Goal: Book appointment/travel/reservation

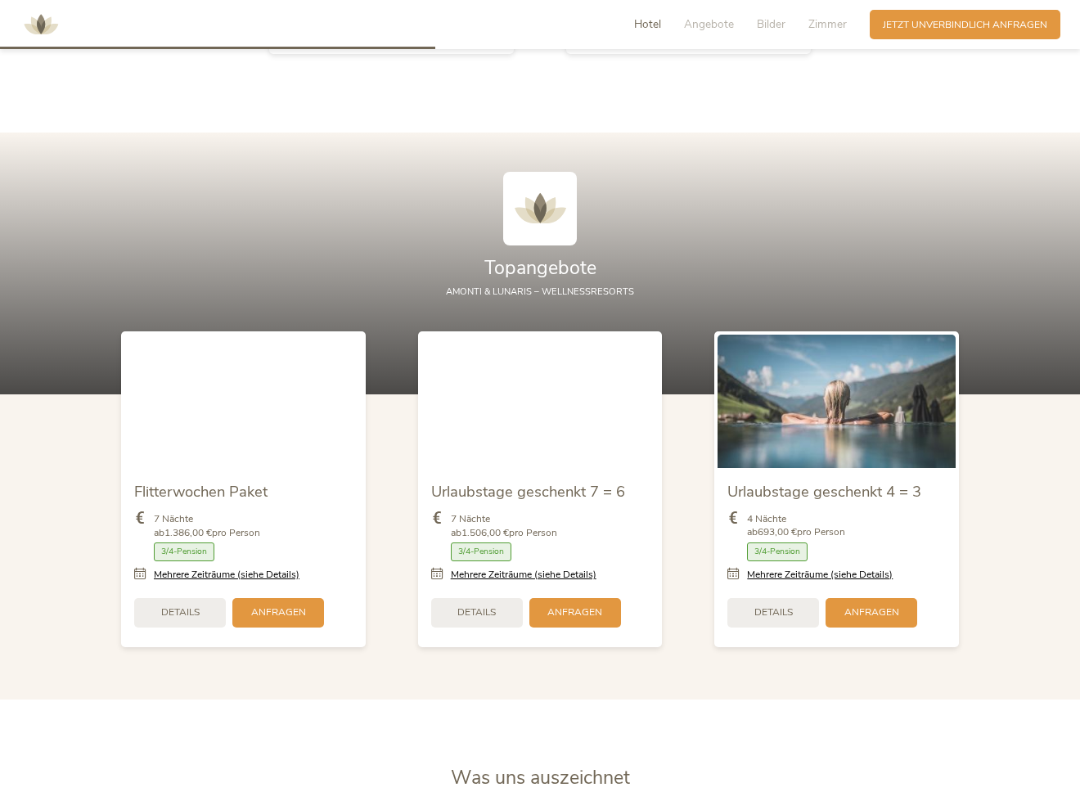
scroll to position [1677, 0]
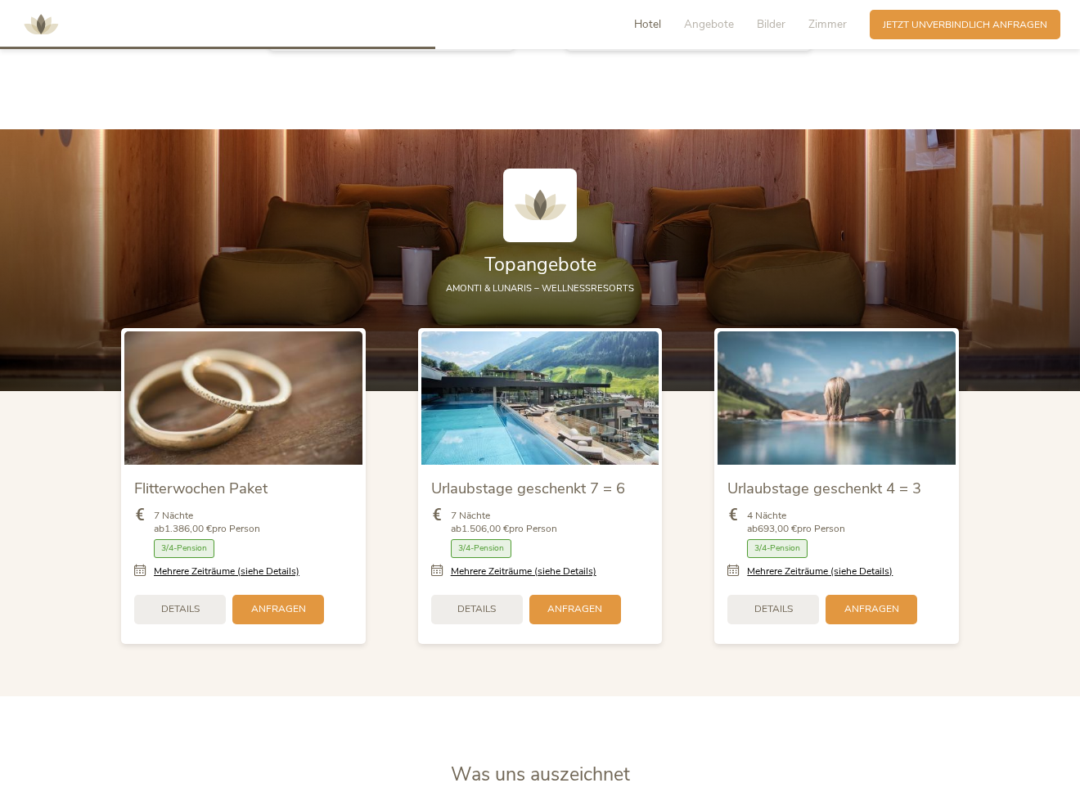
click at [493, 602] on span "Details" at bounding box center [476, 609] width 38 height 14
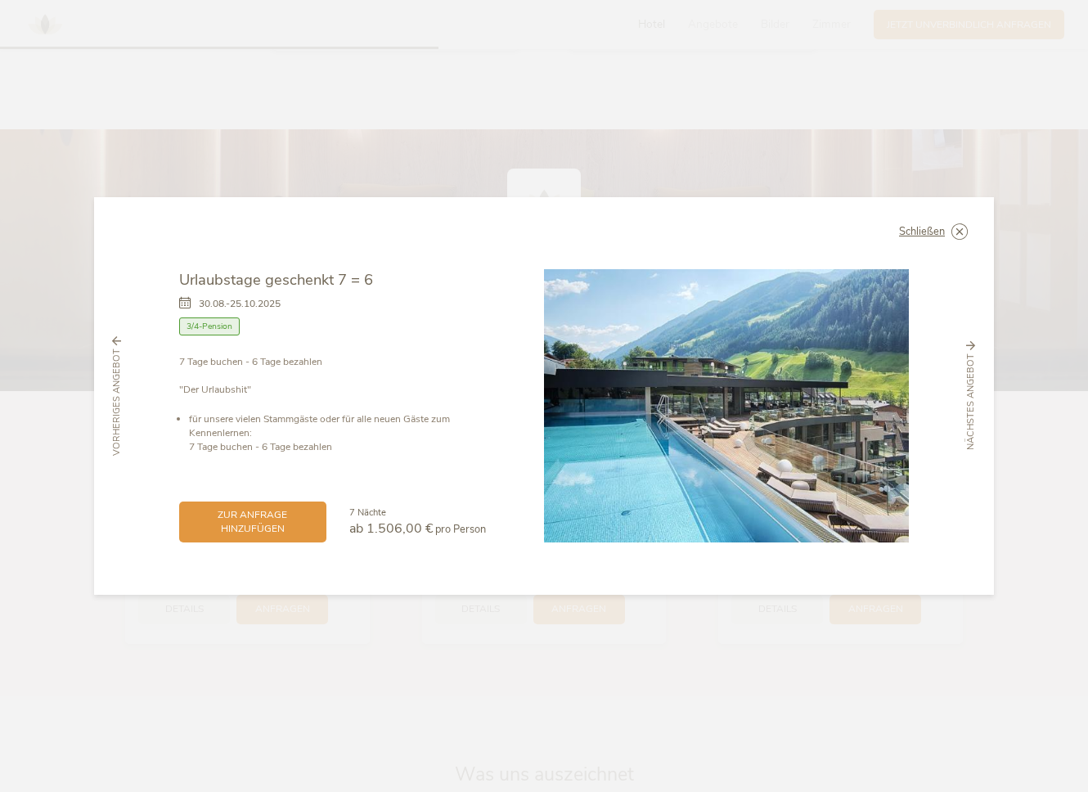
drag, startPoint x: 957, startPoint y: 231, endPoint x: 938, endPoint y: 235, distance: 20.1
click at [0, 0] on icon at bounding box center [0, 0] width 0 height 0
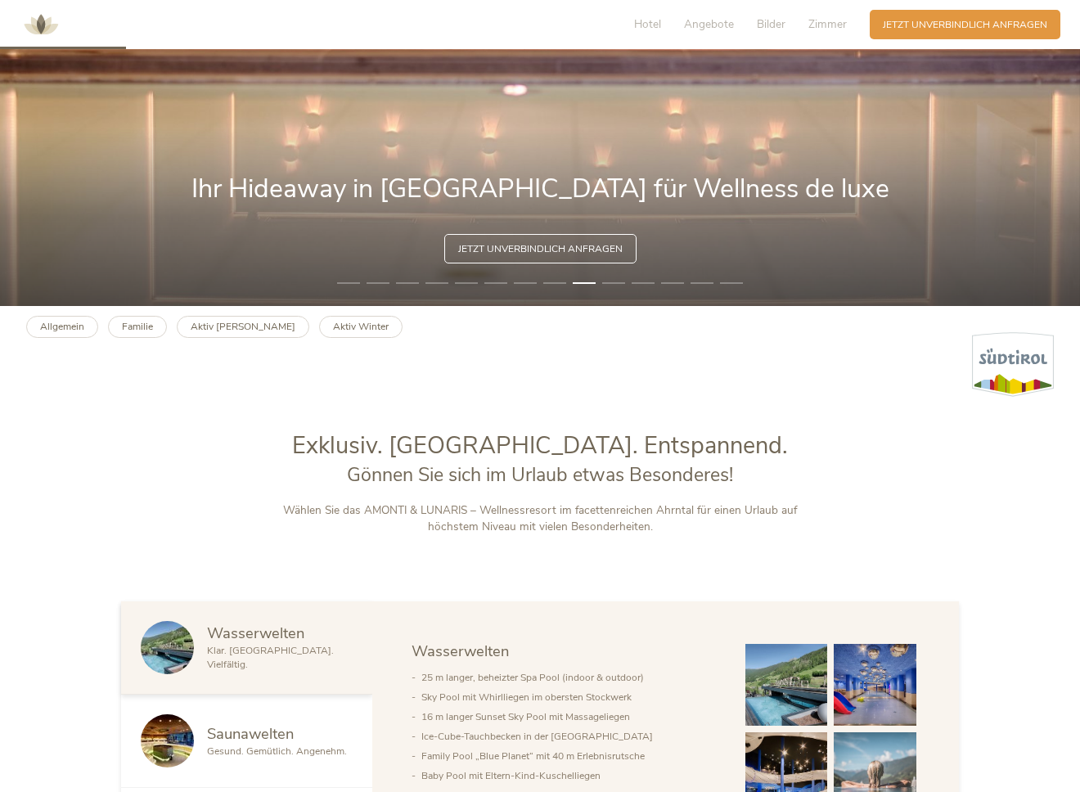
scroll to position [443, 0]
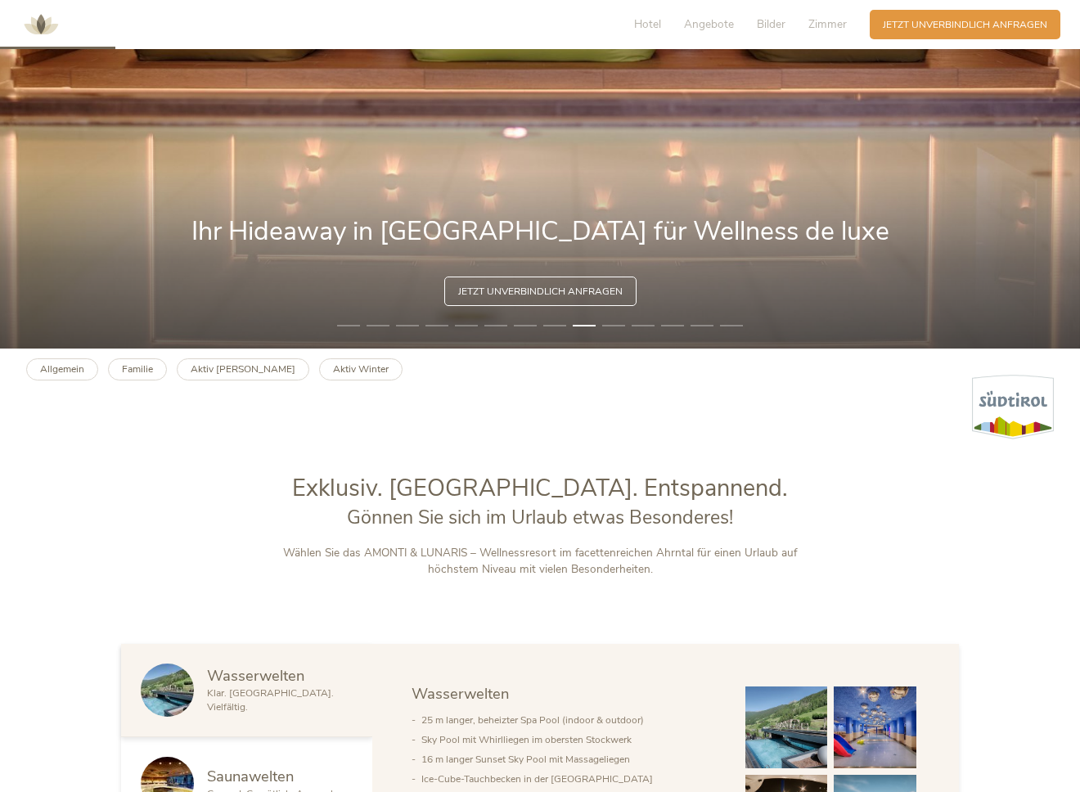
drag, startPoint x: 610, startPoint y: 290, endPoint x: 724, endPoint y: 286, distance: 114.6
click at [611, 289] on span "Jetzt unverbindlich anfragen" at bounding box center [540, 292] width 164 height 14
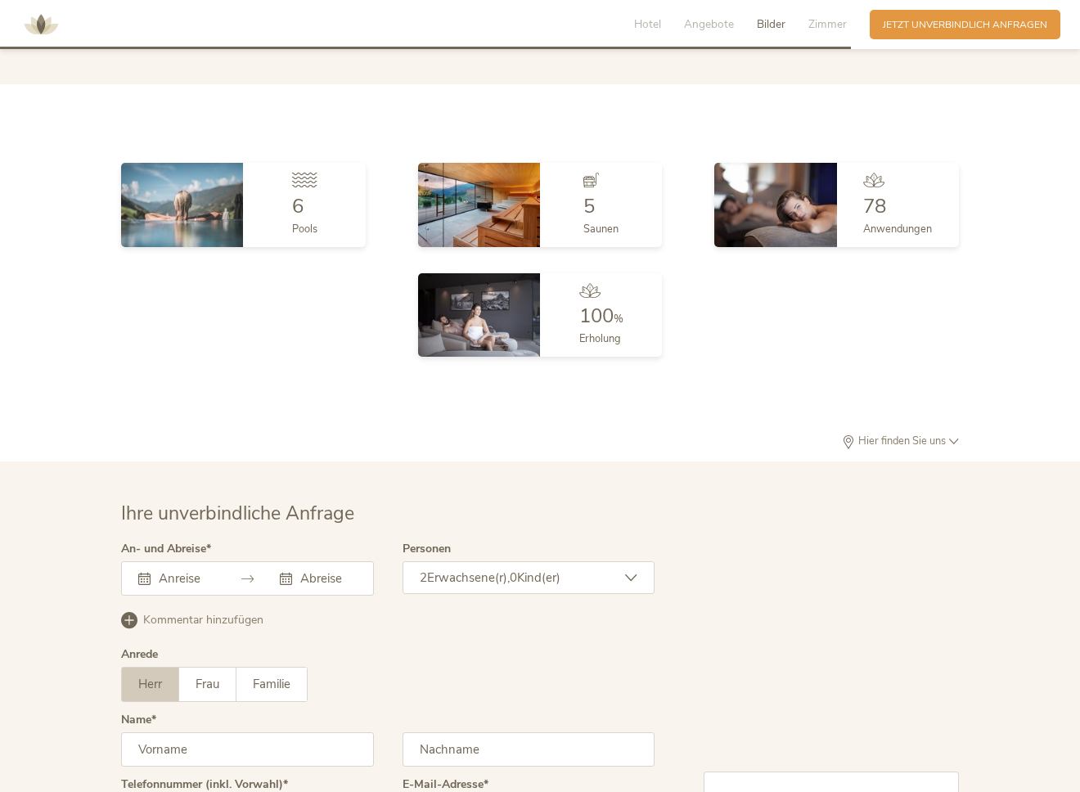
scroll to position [4162, 0]
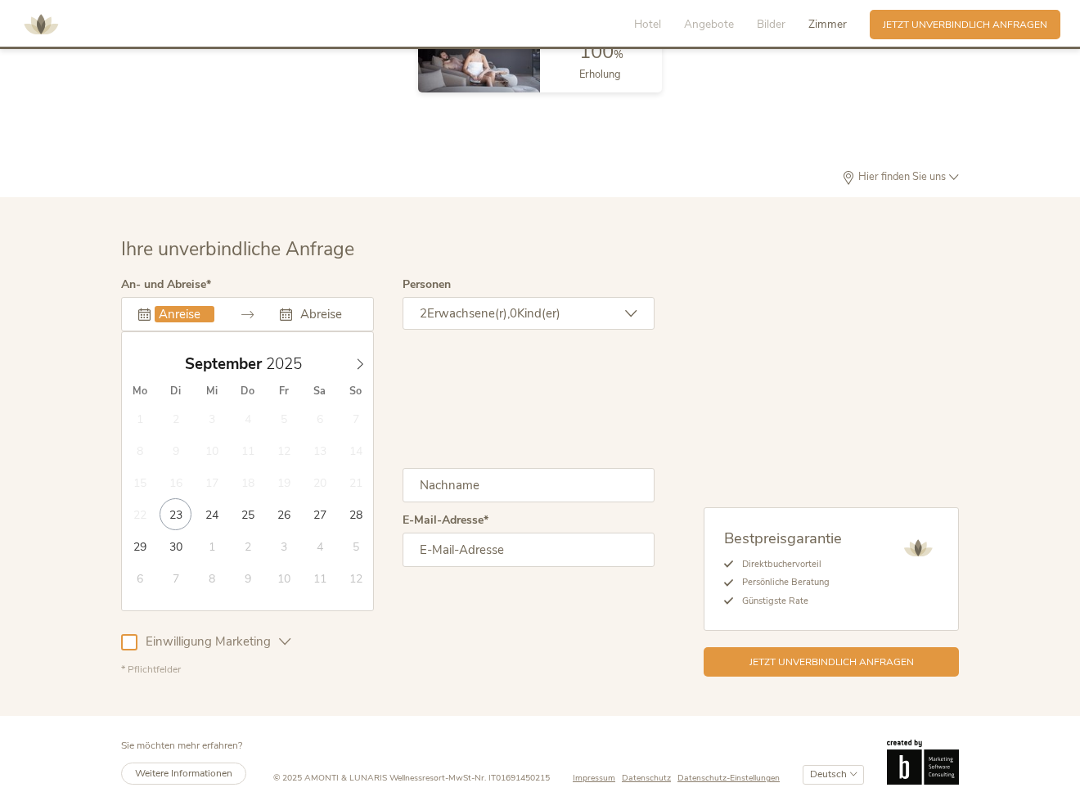
click at [156, 306] on input "text" at bounding box center [185, 314] width 60 height 16
click at [366, 350] on span at bounding box center [360, 360] width 28 height 23
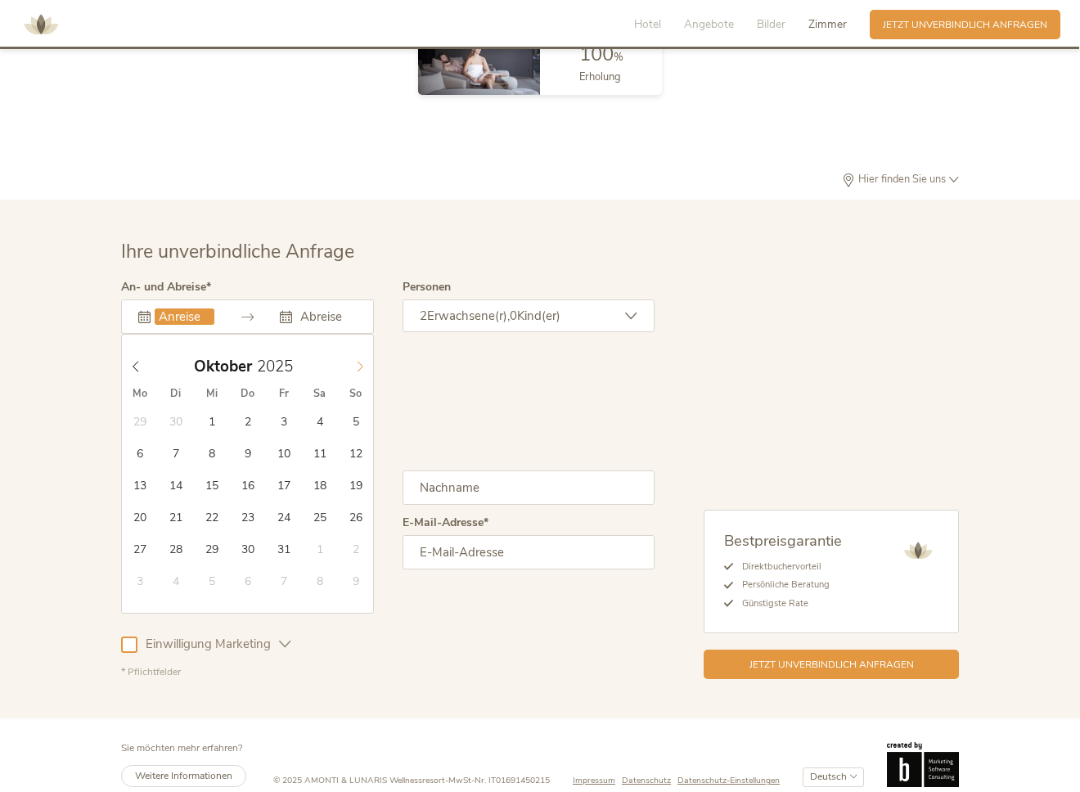
click at [366, 351] on span at bounding box center [360, 362] width 28 height 23
type input "[DATE]"
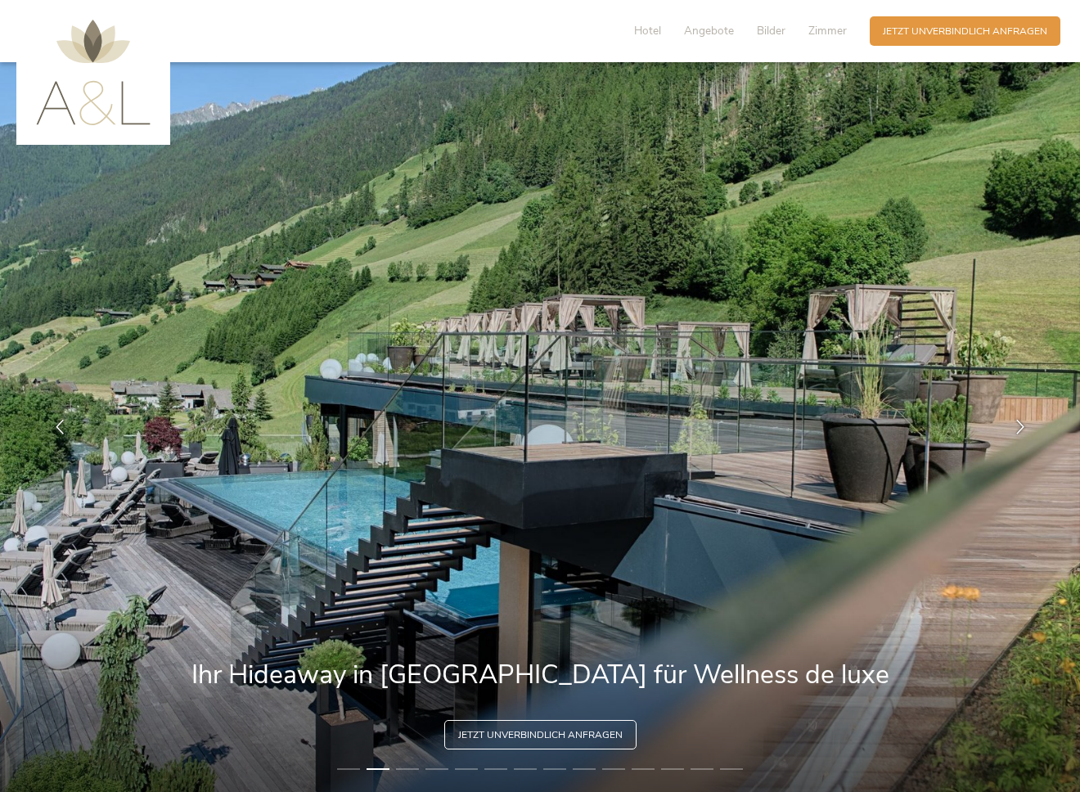
scroll to position [0, 0]
click at [832, 34] on span "Zimmer" at bounding box center [827, 31] width 38 height 16
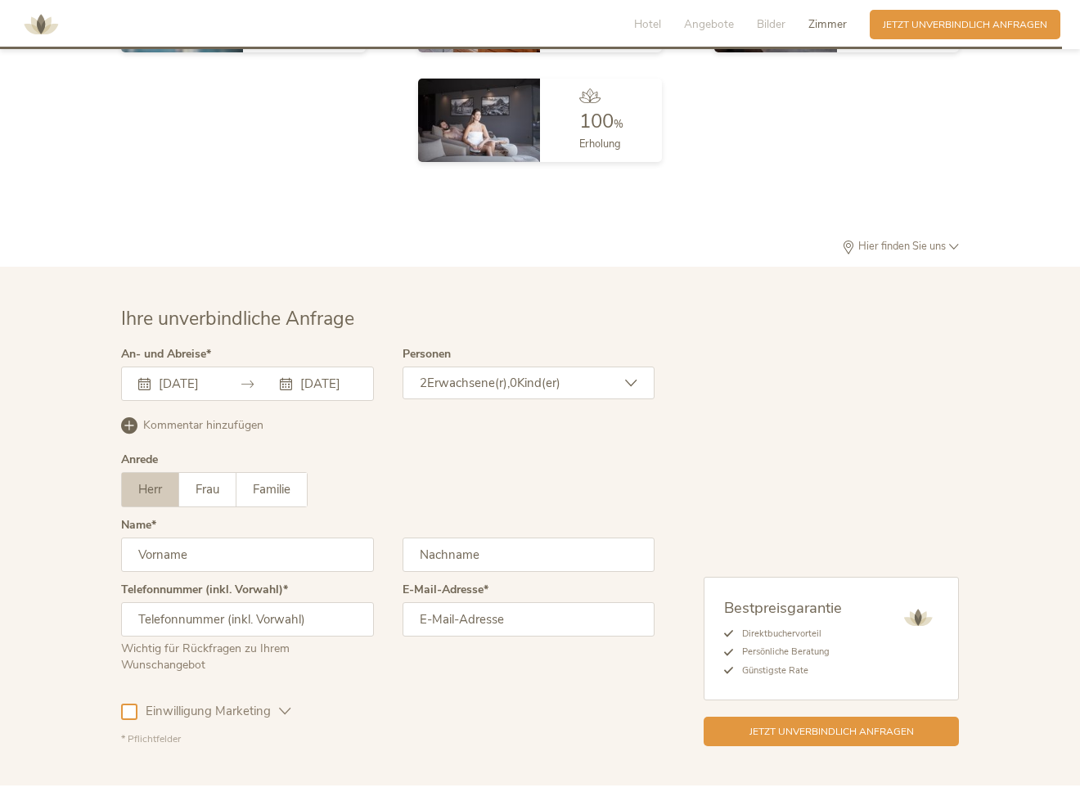
scroll to position [4094, 0]
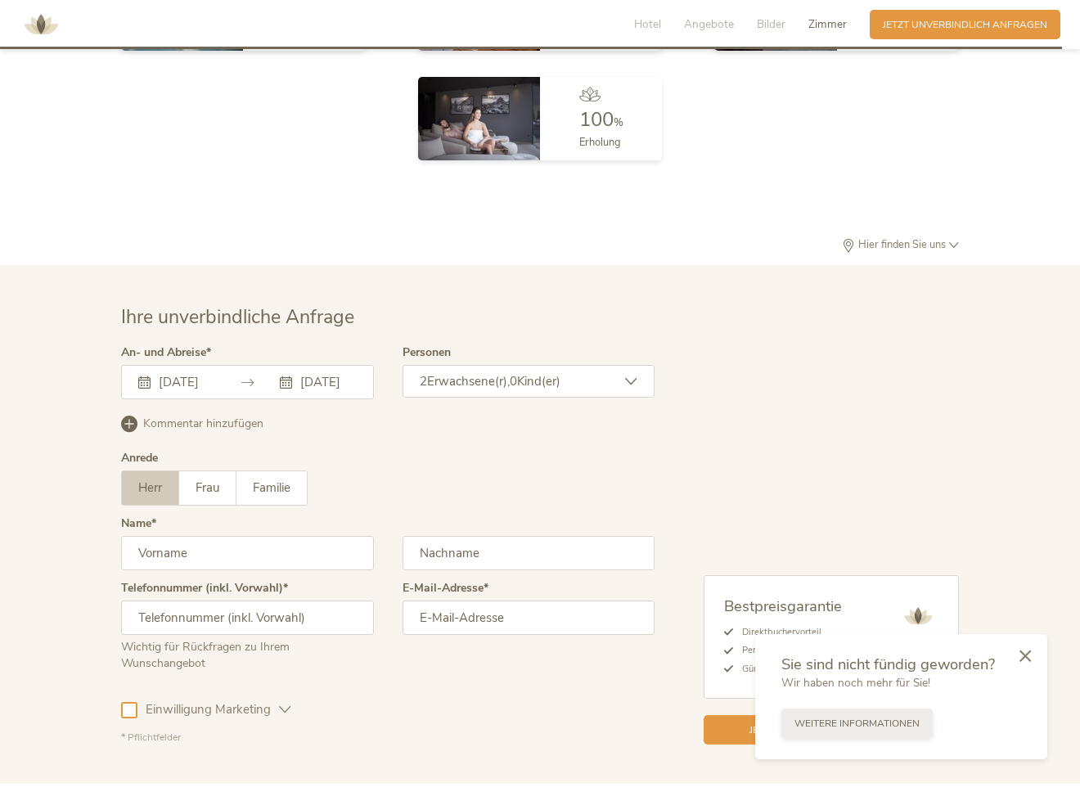
drag, startPoint x: 907, startPoint y: 727, endPoint x: 916, endPoint y: 723, distance: 10.3
click at [908, 726] on span "Weitere Informationen" at bounding box center [857, 724] width 125 height 14
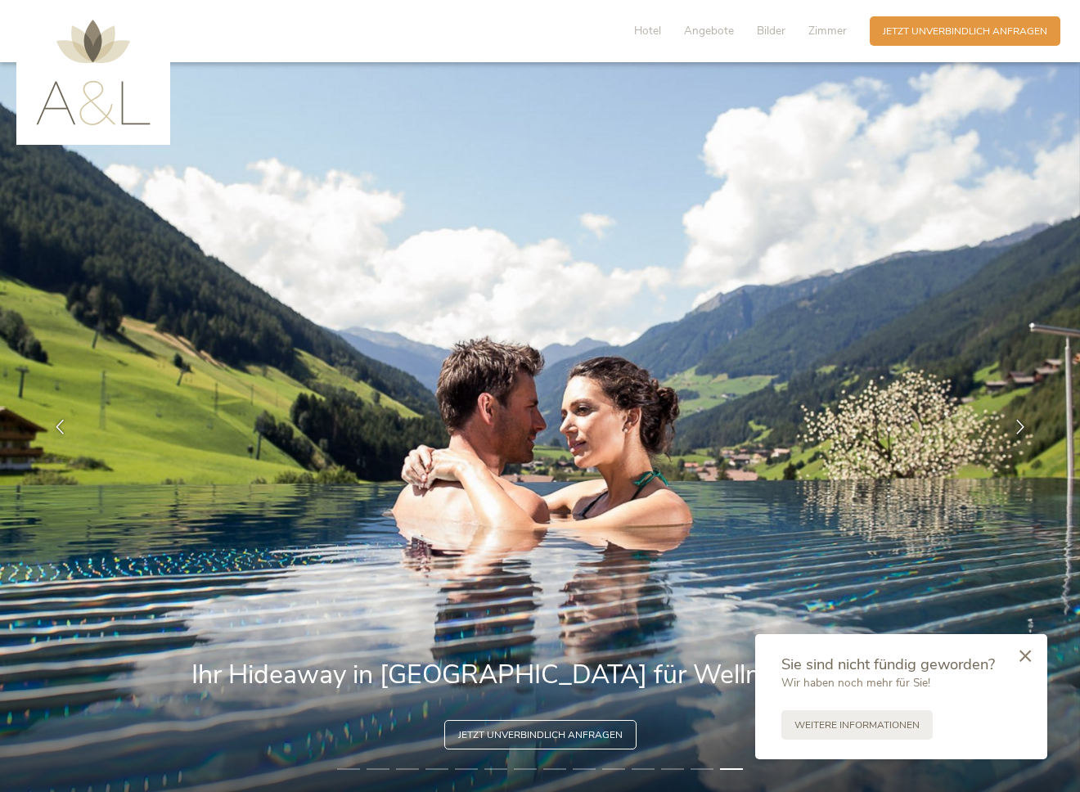
scroll to position [0, 0]
click at [966, 29] on span "Jetzt unverbindlich anfragen" at bounding box center [965, 30] width 164 height 14
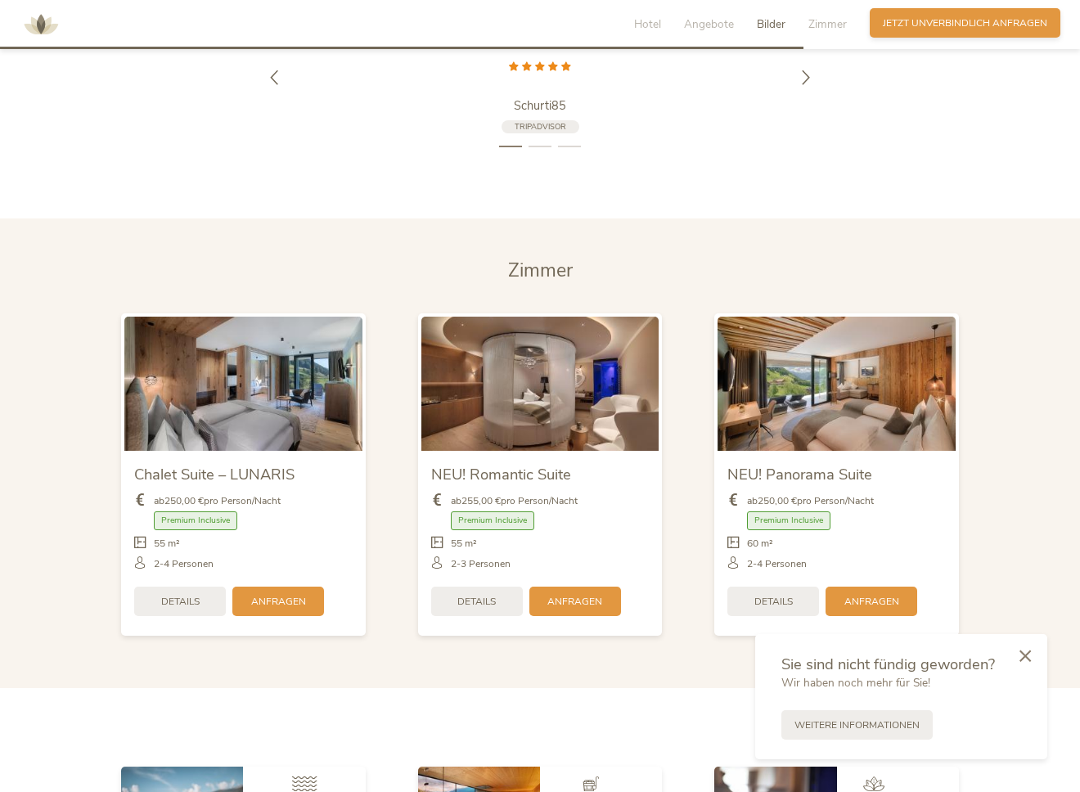
scroll to position [4162, 0]
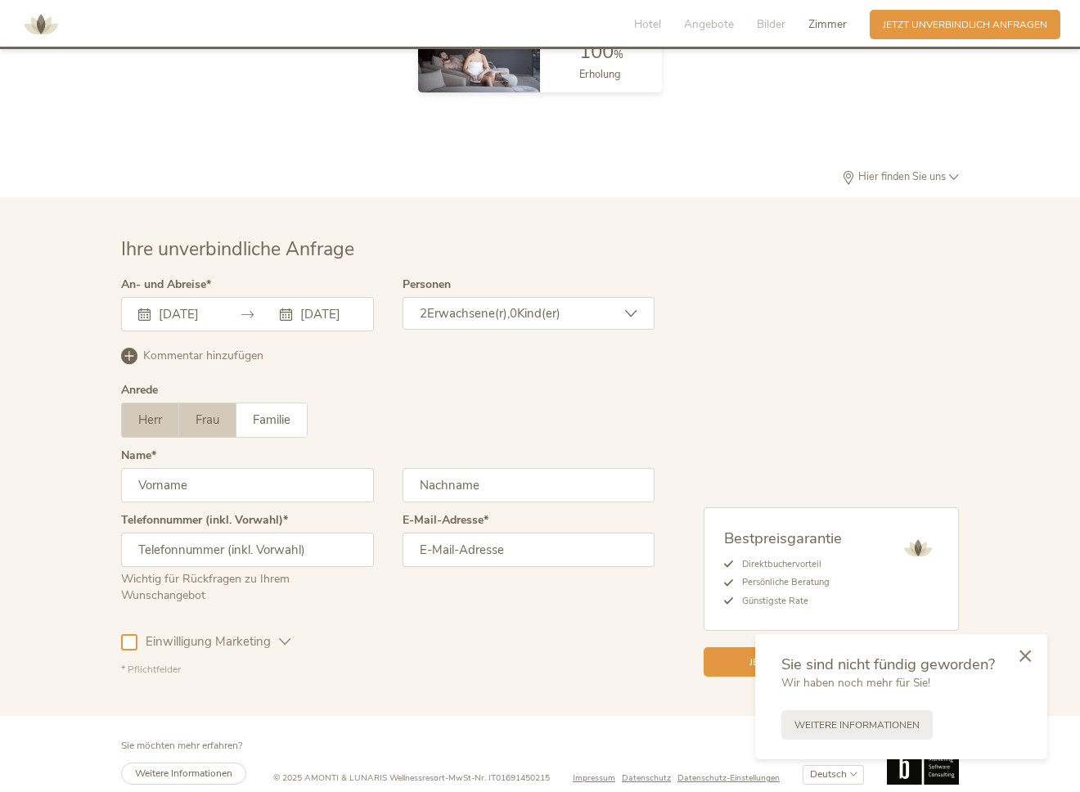
click at [212, 415] on span "Frau" at bounding box center [208, 420] width 24 height 16
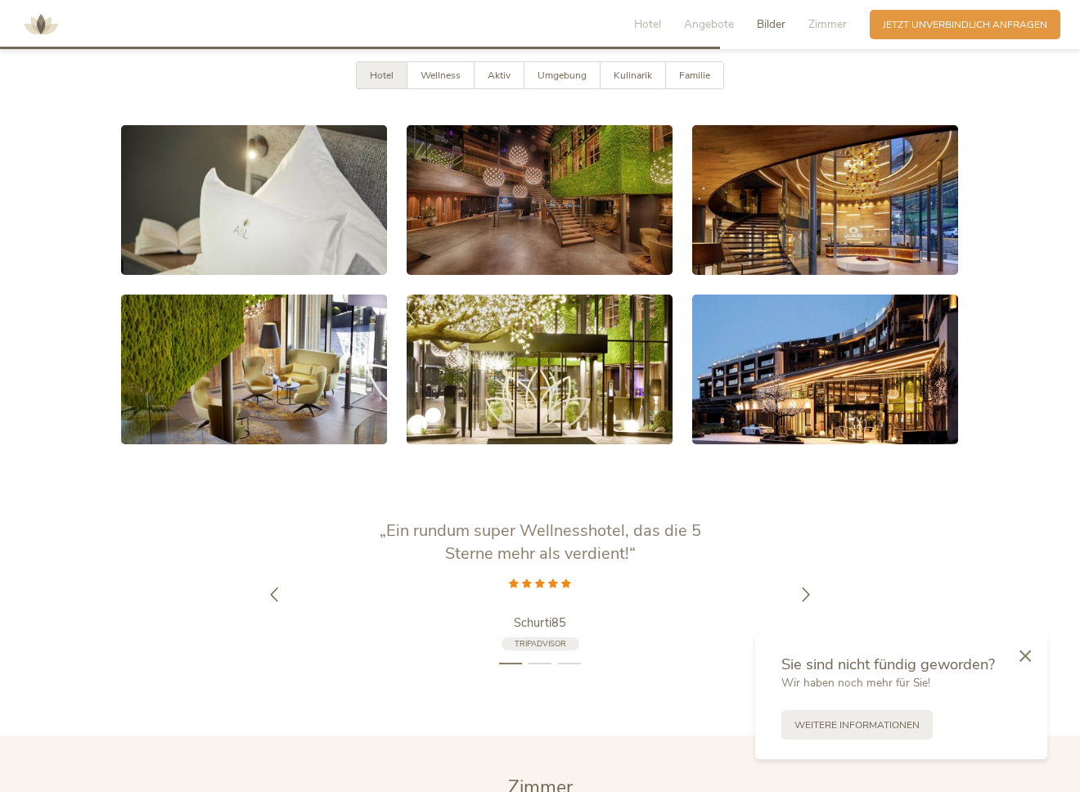
scroll to position [2775, 0]
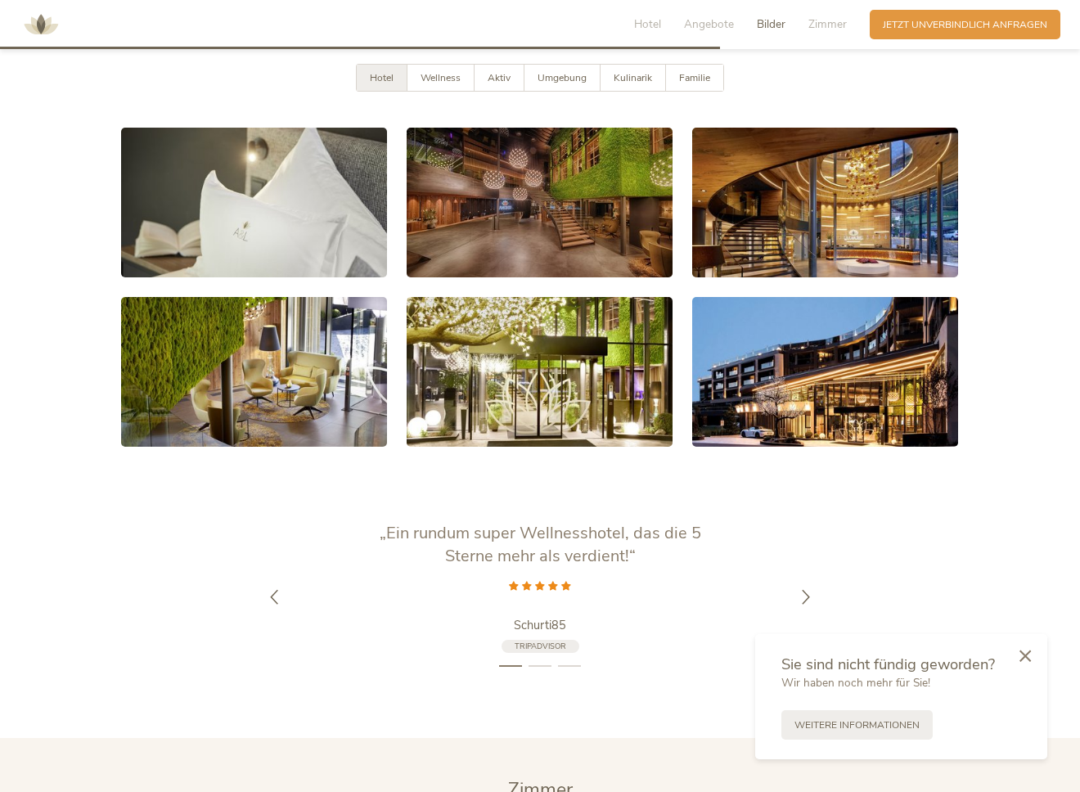
click at [381, 71] on span "Hotel" at bounding box center [382, 77] width 24 height 13
